Goal: Transaction & Acquisition: Download file/media

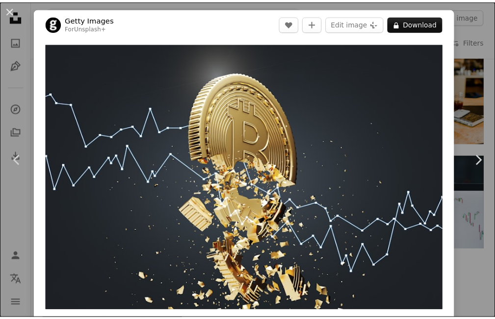
scroll to position [589, 0]
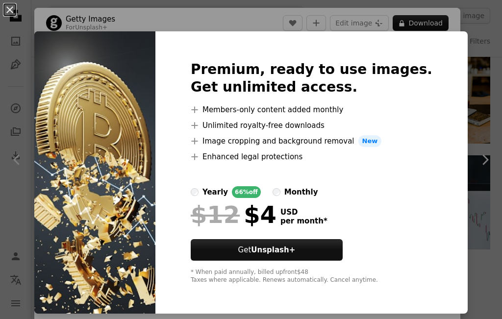
click at [468, 29] on div "An X shape Premium, ready to use images. Get unlimited access. A plus sign Memb…" at bounding box center [251, 159] width 502 height 319
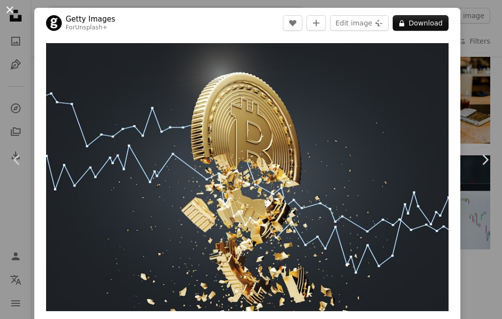
click at [7, 7] on button "An X shape" at bounding box center [10, 10] width 12 height 12
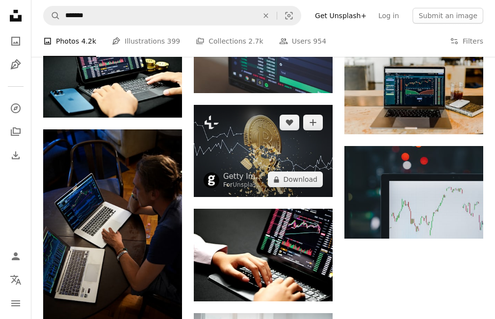
scroll to position [984, 0]
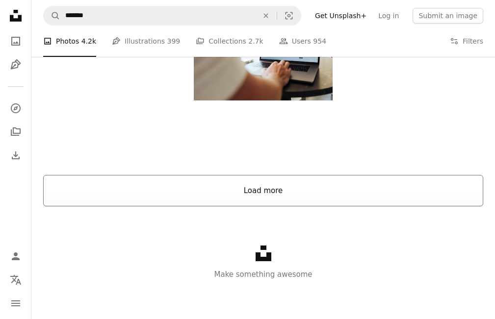
click at [249, 192] on button "Load more" at bounding box center [263, 190] width 440 height 31
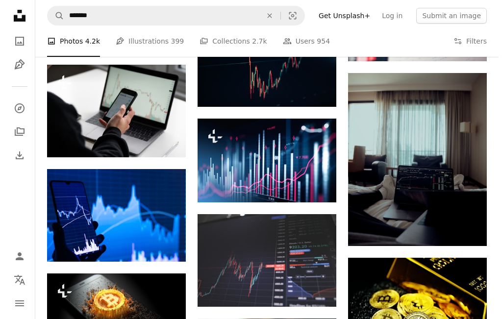
scroll to position [1180, 0]
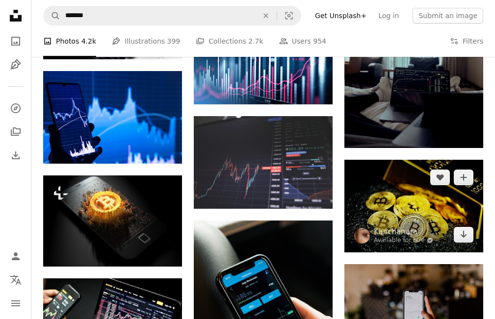
click at [405, 199] on img at bounding box center [413, 206] width 139 height 92
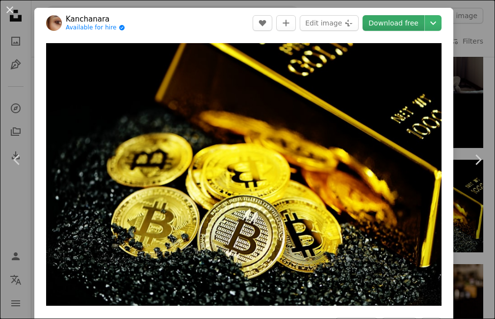
click at [397, 23] on link "Download free" at bounding box center [393, 23] width 62 height 16
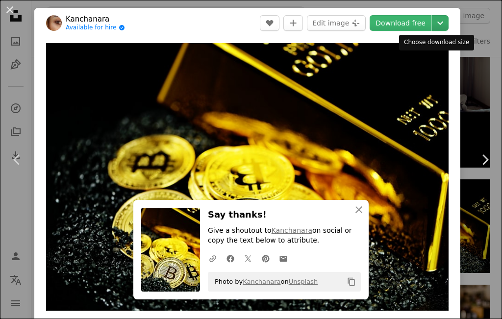
click at [437, 23] on icon "Choose download size" at bounding box center [440, 23] width 6 height 3
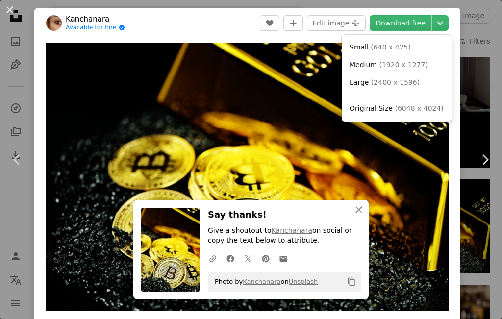
click at [492, 25] on dialog "An X shape Chevron left Chevron right Kanchanara Available for hire A checkmark…" at bounding box center [251, 159] width 502 height 319
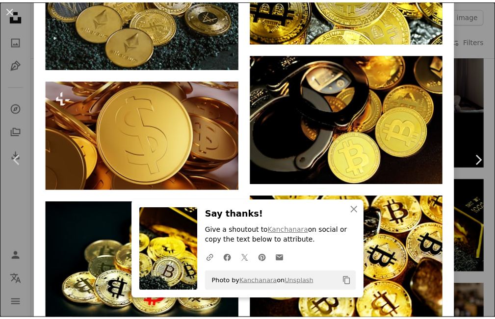
scroll to position [1637, 0]
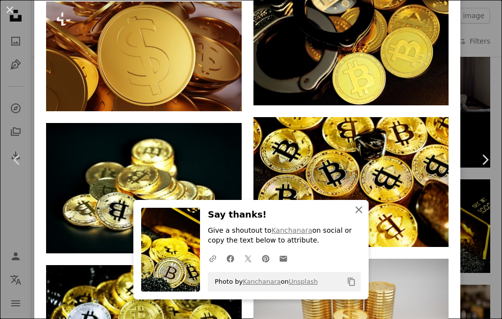
click at [359, 208] on icon "An X shape" at bounding box center [359, 210] width 12 height 12
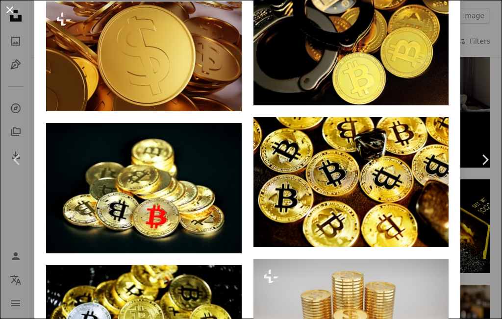
click at [10, 10] on button "An X shape" at bounding box center [10, 10] width 12 height 12
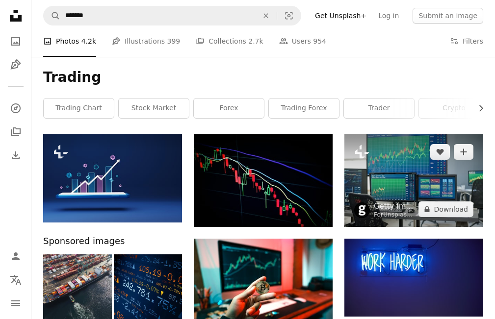
click at [402, 169] on img at bounding box center [413, 180] width 139 height 93
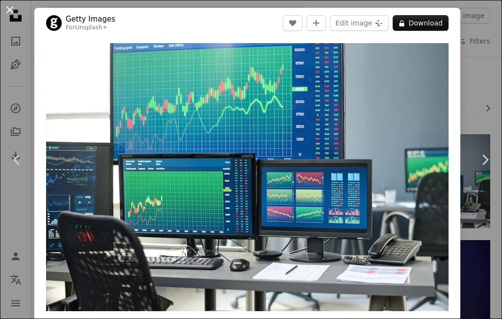
click at [14, 13] on button "An X shape" at bounding box center [10, 10] width 12 height 12
